Goal: Information Seeking & Learning: Learn about a topic

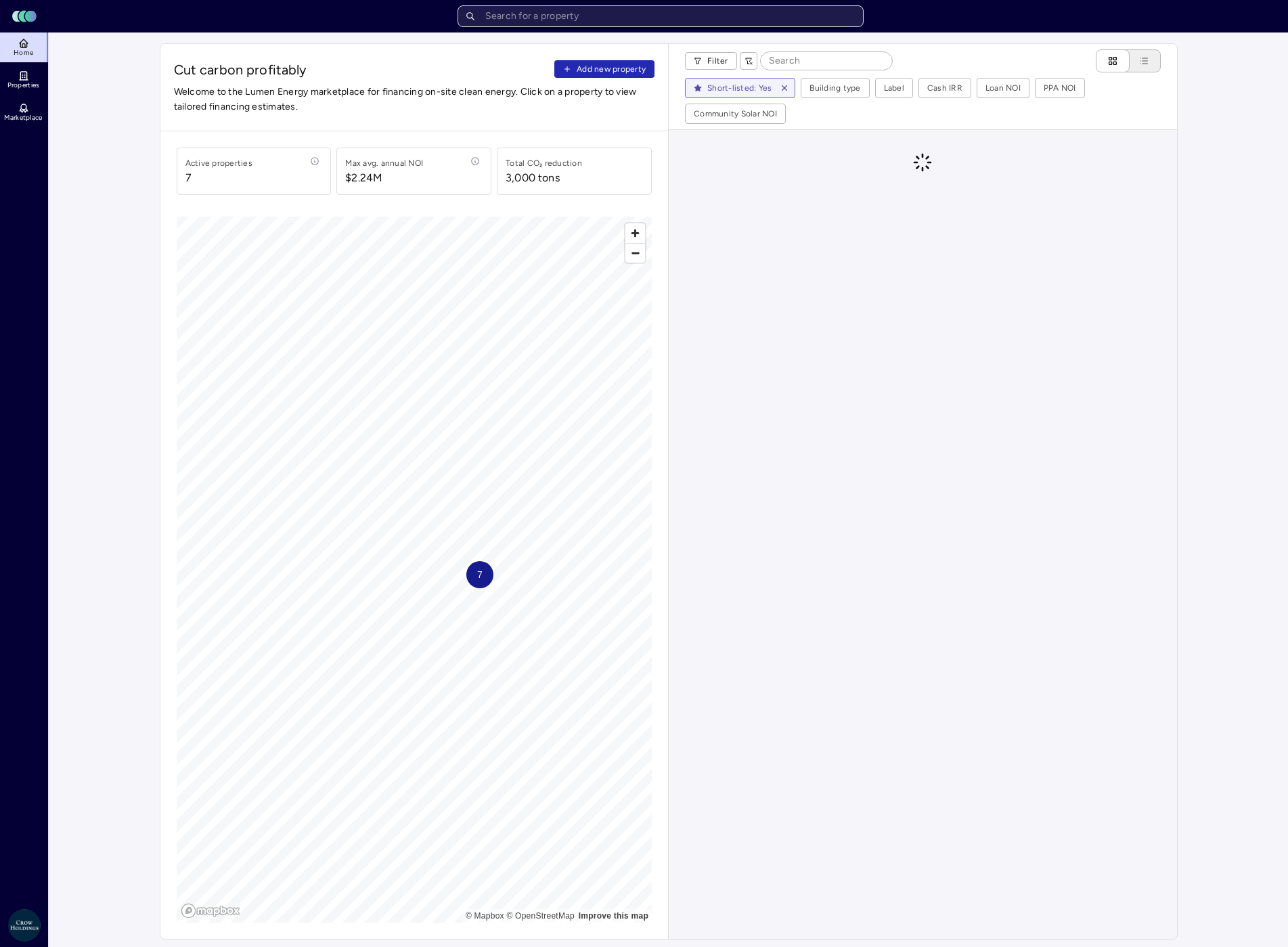
click at [583, 9] on input "text" at bounding box center [660, 16] width 406 height 22
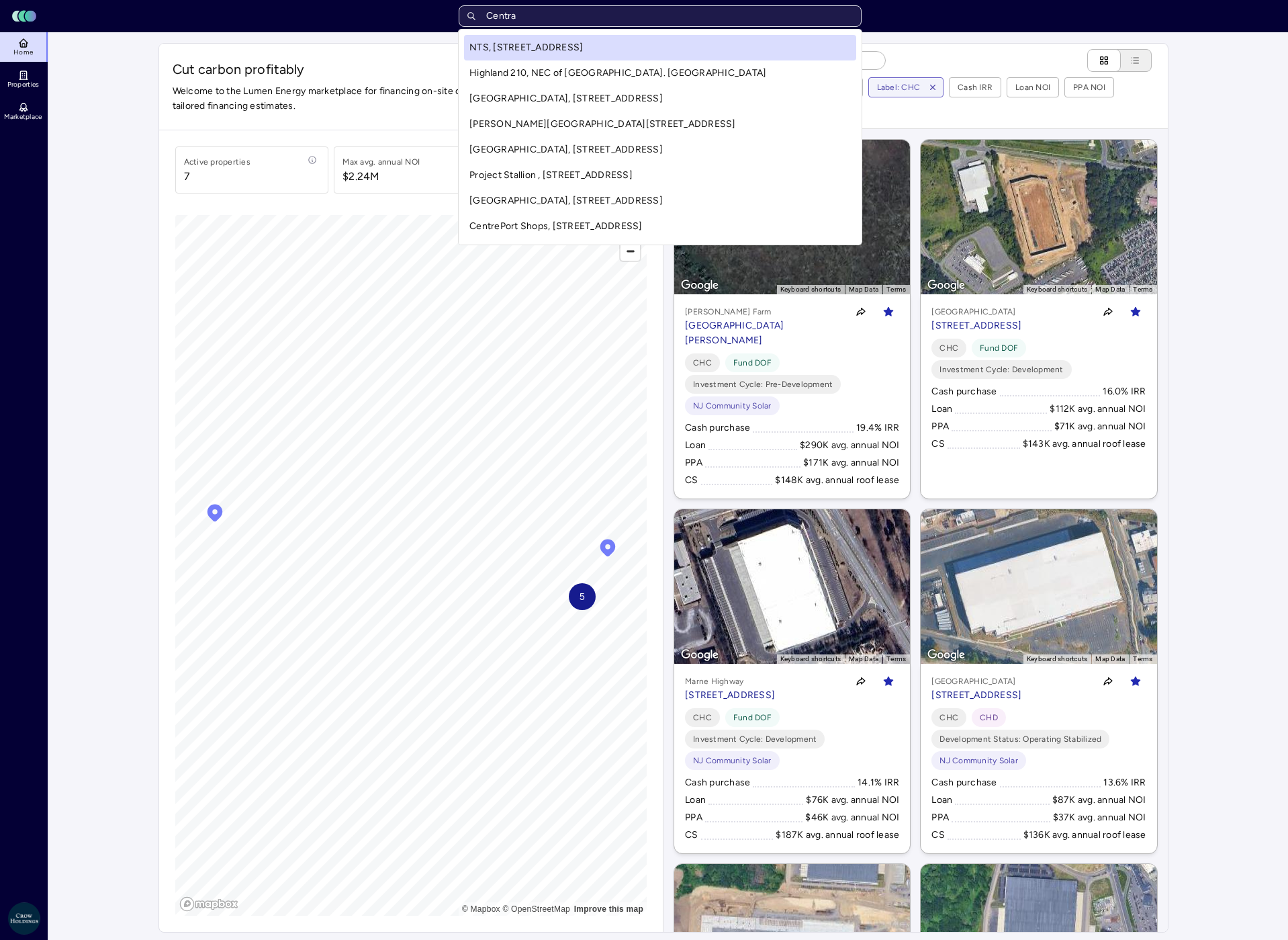
type input "Central"
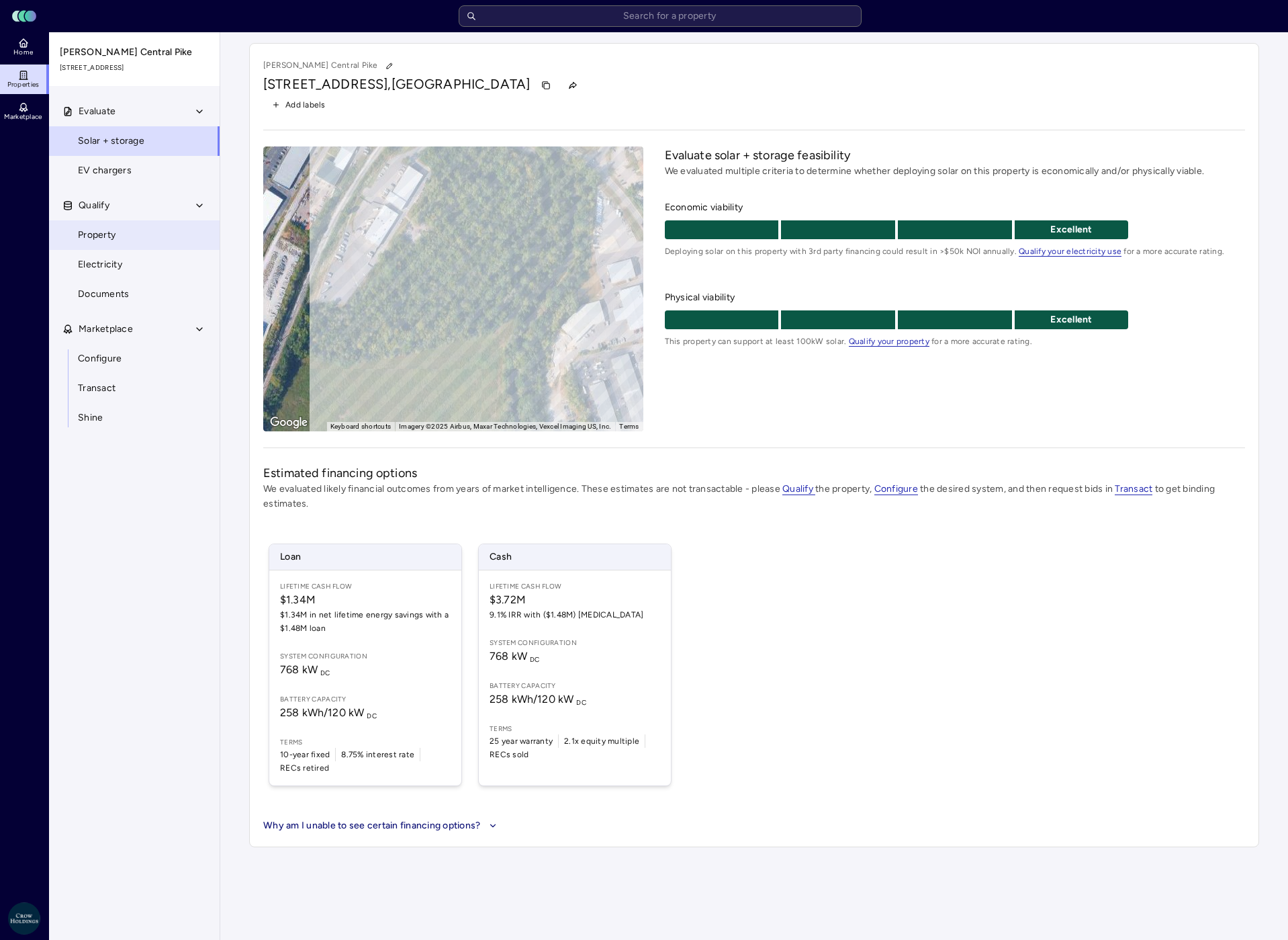
click at [108, 233] on span "Property" at bounding box center [97, 235] width 38 height 15
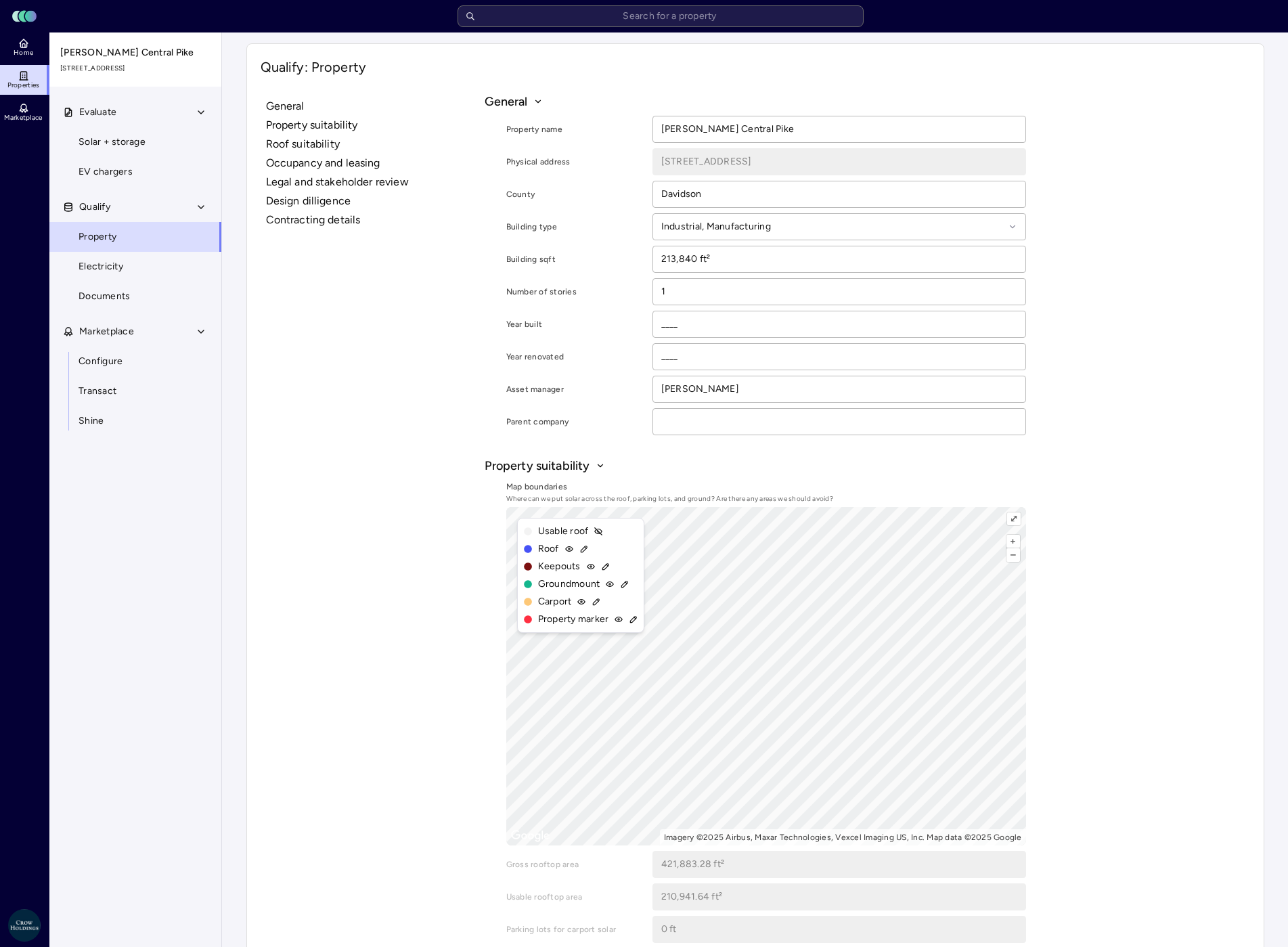
click at [107, 142] on span "Solar + storage" at bounding box center [112, 142] width 67 height 15
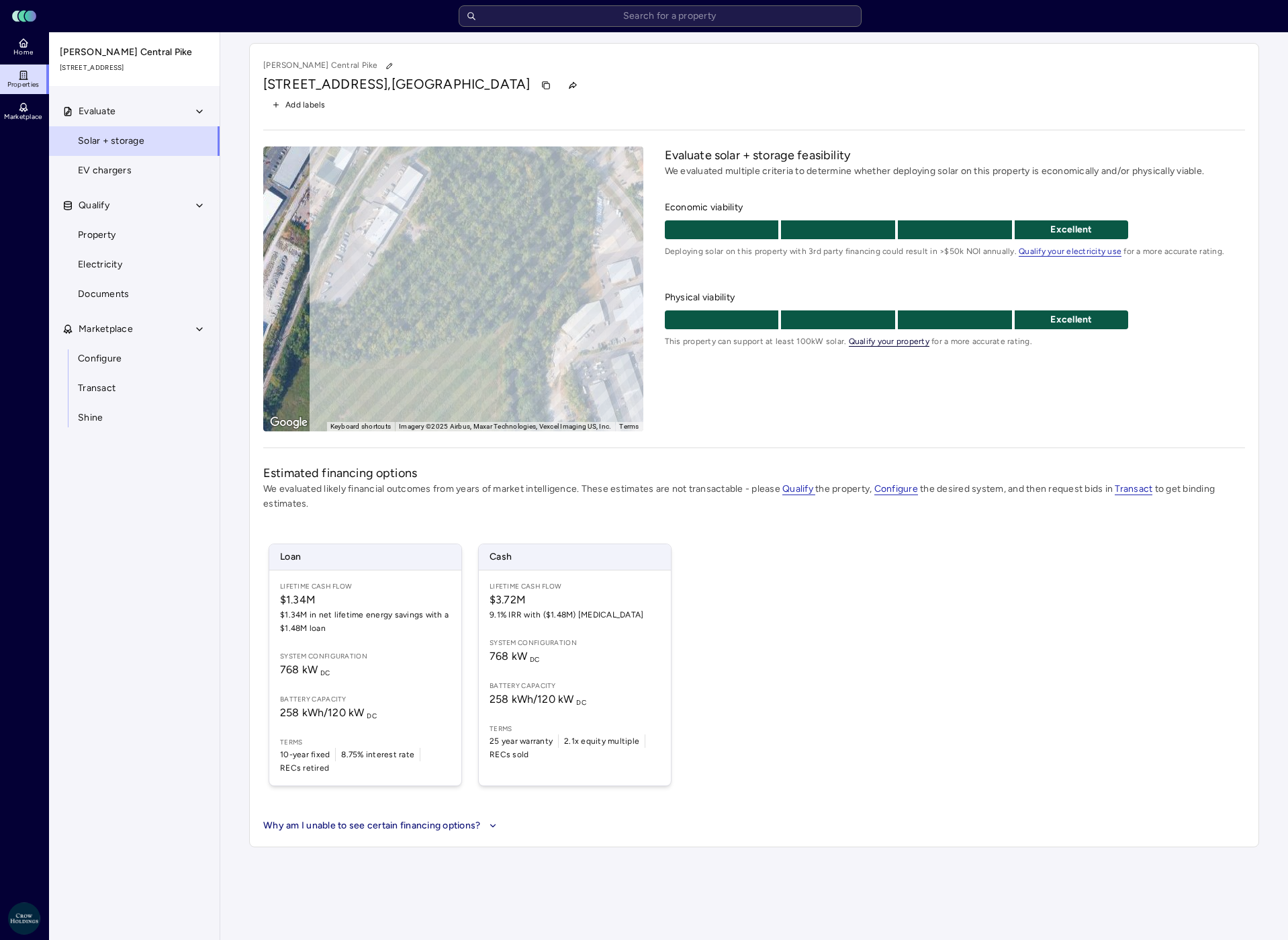
click at [900, 342] on span "Qualify your property" at bounding box center [889, 341] width 81 height 10
